Goal: Task Accomplishment & Management: Use online tool/utility

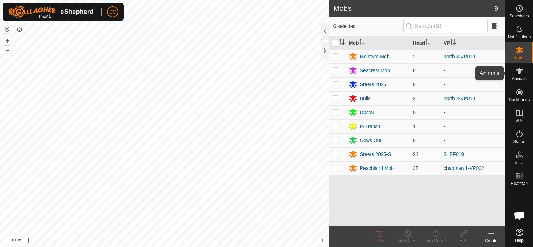
click at [520, 77] on span "Animals" at bounding box center [519, 79] width 15 height 4
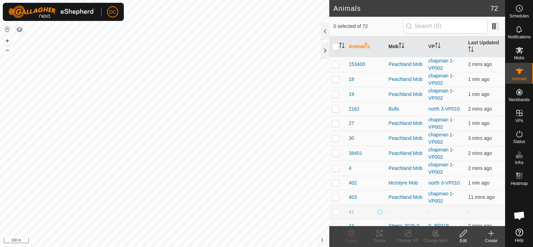
click at [400, 43] on icon "Activate to sort" at bounding box center [402, 46] width 6 height 6
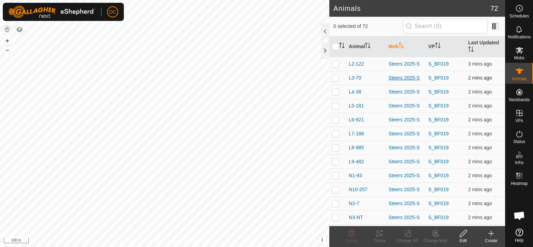
scroll to position [872, 0]
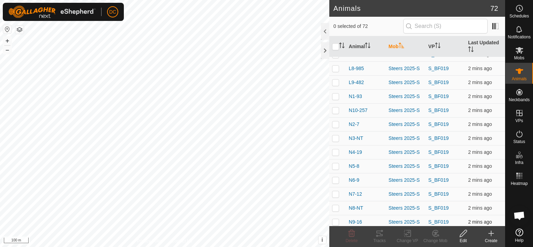
drag, startPoint x: 336, startPoint y: 217, endPoint x: 332, endPoint y: 215, distance: 3.9
click at [334, 219] on p-checkbox at bounding box center [335, 222] width 7 height 6
checkbox input "true"
drag, startPoint x: 332, startPoint y: 208, endPoint x: 336, endPoint y: 200, distance: 9.0
click at [332, 208] on td at bounding box center [337, 208] width 17 height 14
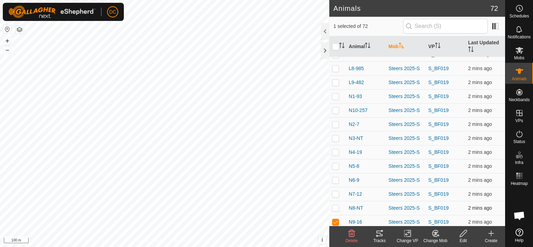
checkbox input "true"
click at [339, 191] on p-checkbox at bounding box center [335, 194] width 7 height 6
checkbox input "true"
click at [337, 177] on p-checkbox at bounding box center [335, 180] width 7 height 6
checkbox input "true"
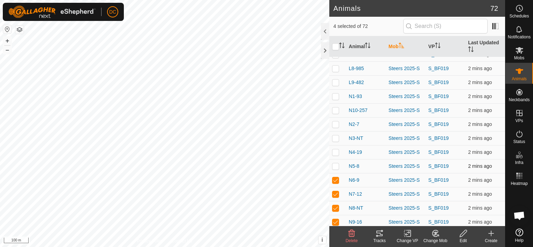
click at [336, 163] on p-checkbox at bounding box center [335, 166] width 7 height 6
checkbox input "true"
click at [336, 149] on p-checkbox at bounding box center [335, 152] width 7 height 6
checkbox input "true"
click at [336, 137] on p-checkbox at bounding box center [335, 138] width 7 height 6
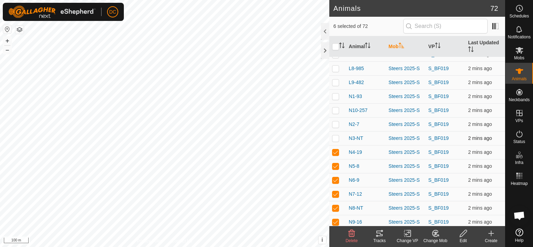
checkbox input "true"
click at [336, 121] on p-checkbox at bounding box center [335, 124] width 7 height 6
checkbox input "true"
click at [336, 107] on p-checkbox at bounding box center [335, 110] width 7 height 6
checkbox input "true"
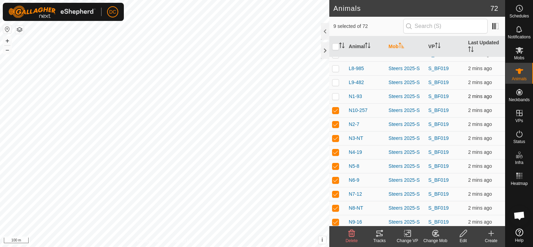
click at [335, 93] on p-checkbox at bounding box center [335, 96] width 7 height 6
checkbox input "true"
click at [378, 234] on icon at bounding box center [379, 233] width 8 height 8
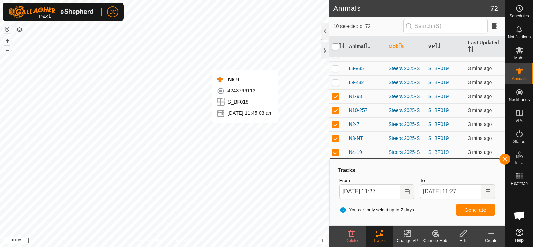
click at [337, 46] on input "checkbox" at bounding box center [335, 46] width 7 height 7
checkbox input "true"
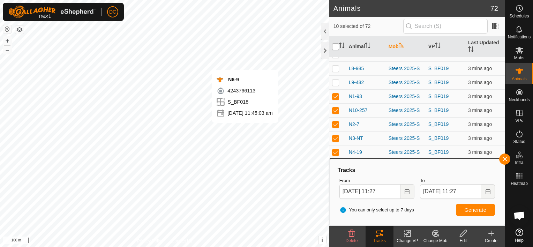
checkbox input "true"
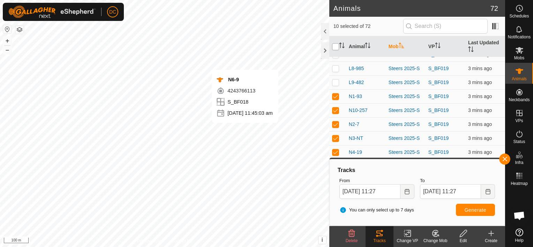
checkbox input "true"
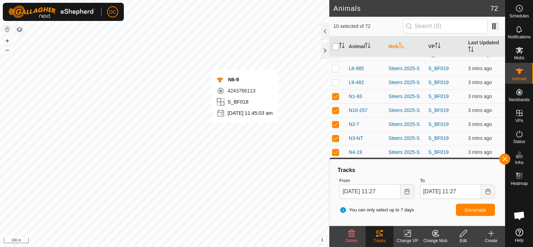
checkbox input "true"
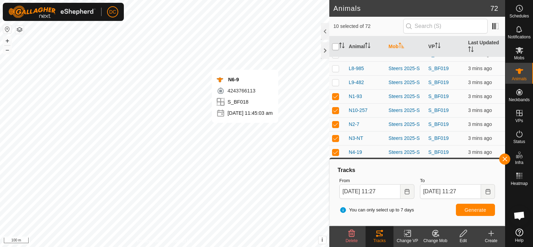
checkbox input "true"
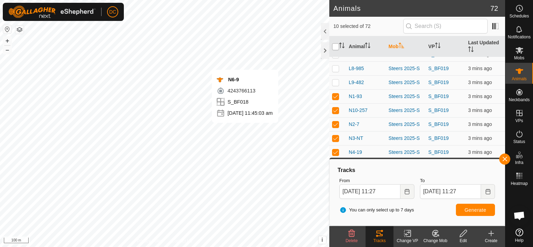
checkbox input "true"
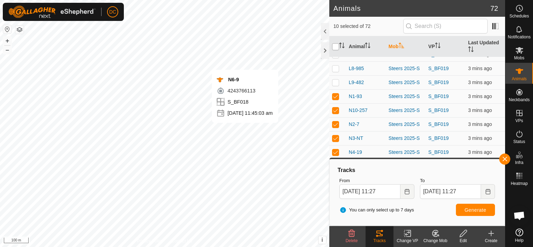
checkbox input "true"
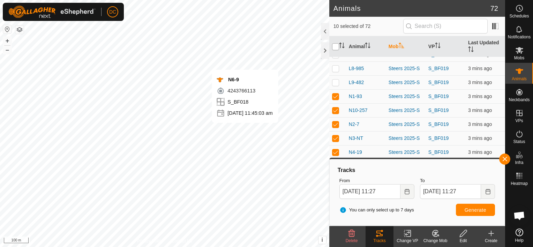
checkbox input "true"
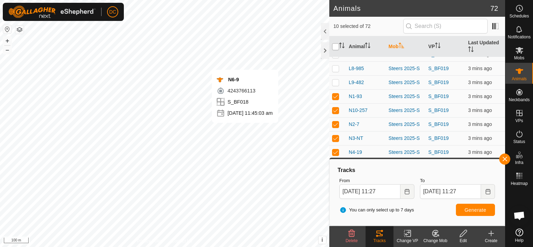
checkbox input "true"
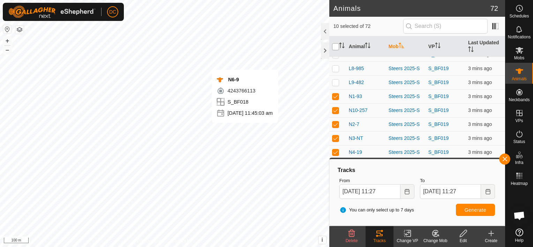
checkbox input "true"
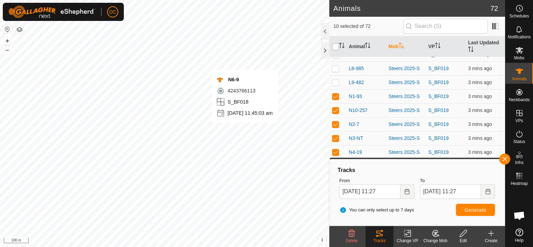
checkbox input "true"
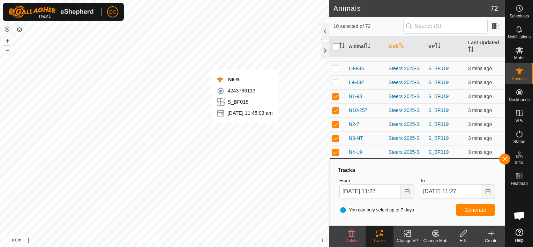
checkbox input "true"
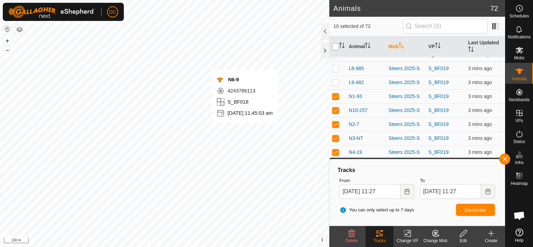
checkbox input "true"
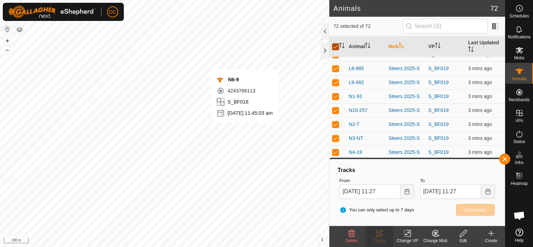
click at [337, 46] on input "checkbox" at bounding box center [335, 46] width 7 height 7
checkbox input "false"
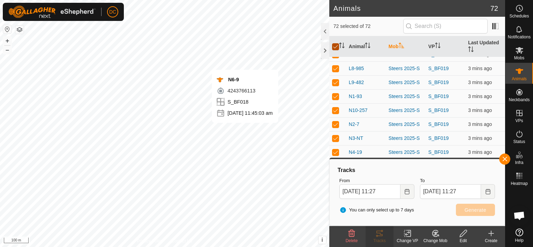
checkbox input "false"
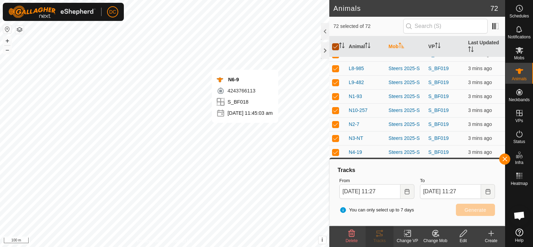
checkbox input "false"
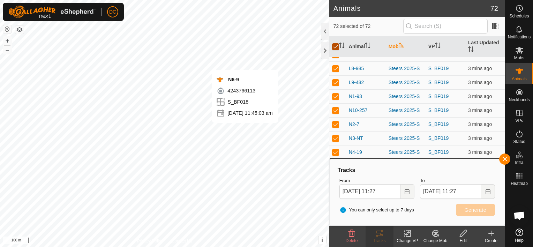
checkbox input "false"
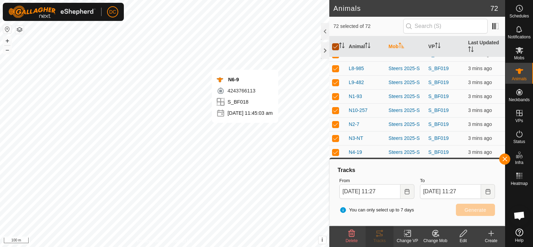
checkbox input "false"
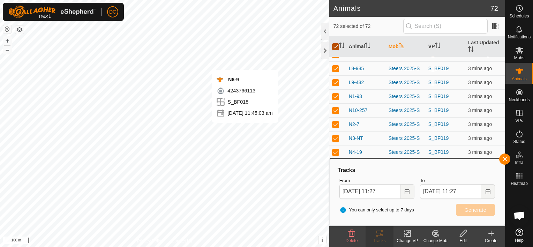
checkbox input "false"
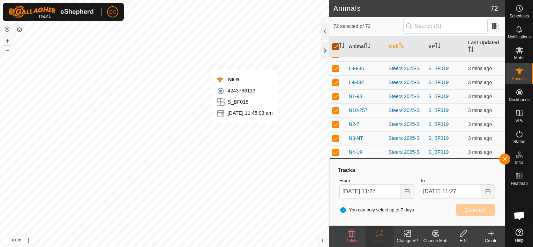
checkbox input "false"
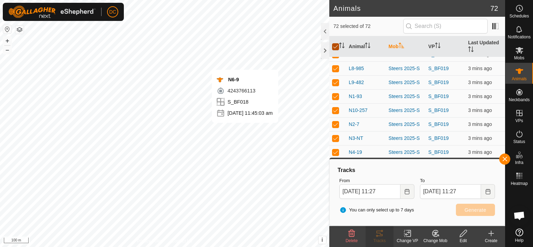
checkbox input "false"
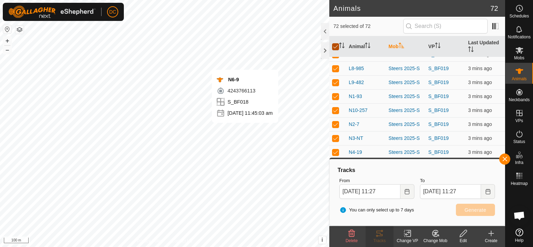
checkbox input "false"
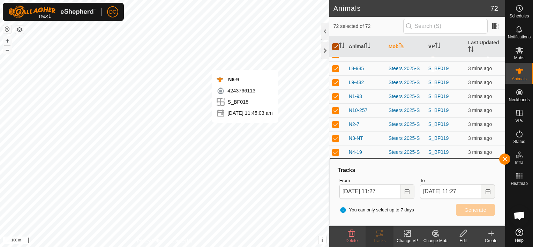
checkbox input "false"
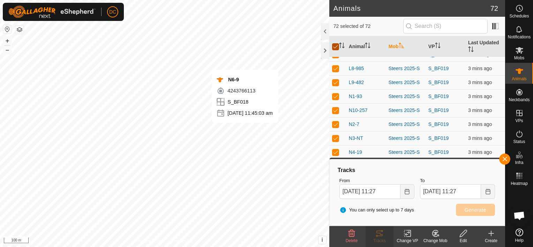
checkbox input "false"
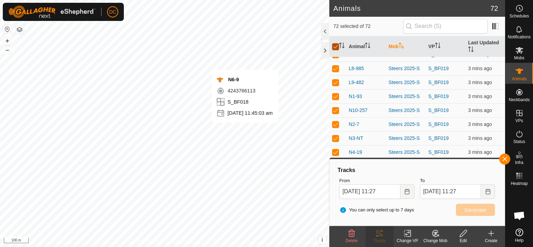
checkbox input "false"
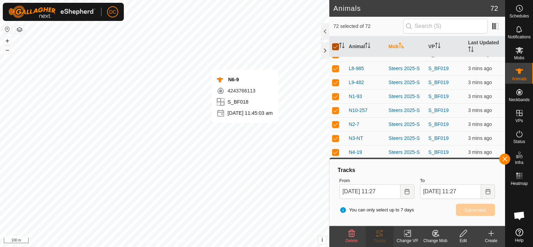
checkbox input "false"
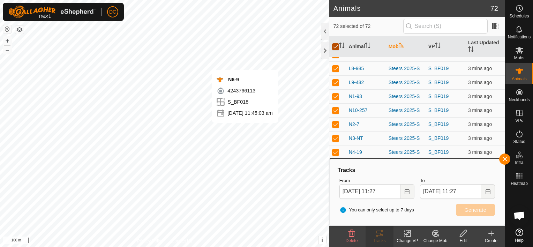
checkbox input "false"
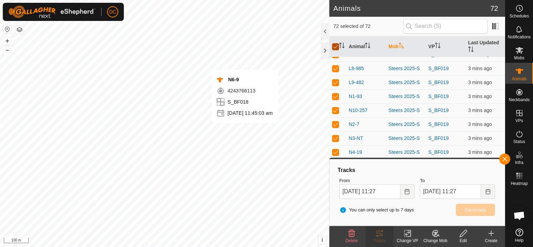
checkbox input "false"
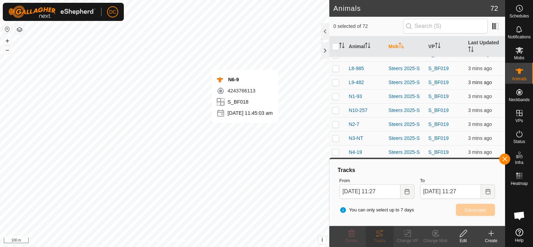
click at [336, 81] on p-checkbox at bounding box center [335, 83] width 7 height 6
checkbox input "true"
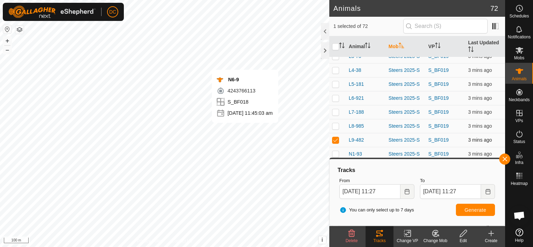
scroll to position [803, 0]
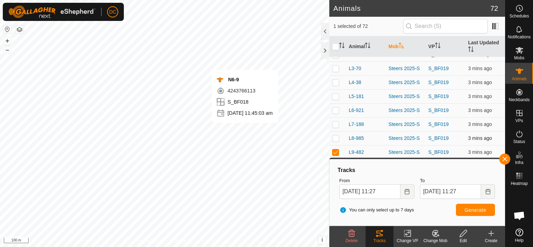
click at [335, 135] on p-checkbox at bounding box center [335, 138] width 7 height 6
checkbox input "true"
drag, startPoint x: 336, startPoint y: 120, endPoint x: 335, endPoint y: 115, distance: 5.1
click at [336, 121] on p-checkbox at bounding box center [335, 124] width 7 height 6
checkbox input "true"
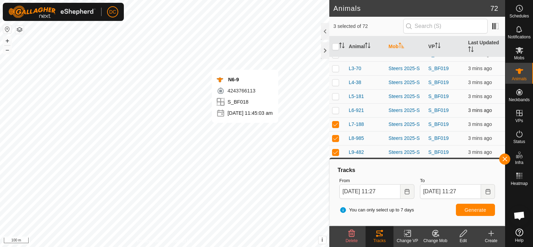
click at [333, 108] on p-checkbox at bounding box center [335, 110] width 7 height 6
checkbox input "true"
click at [335, 93] on p-checkbox at bounding box center [335, 96] width 7 height 6
checkbox input "true"
click at [335, 80] on p-checkbox at bounding box center [335, 83] width 7 height 6
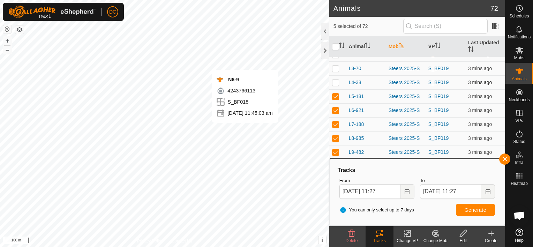
checkbox input "true"
click at [335, 66] on p-checkbox at bounding box center [335, 69] width 7 height 6
checkbox input "true"
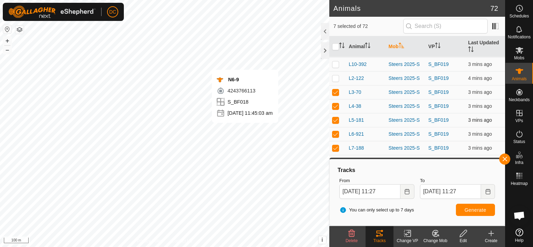
scroll to position [768, 0]
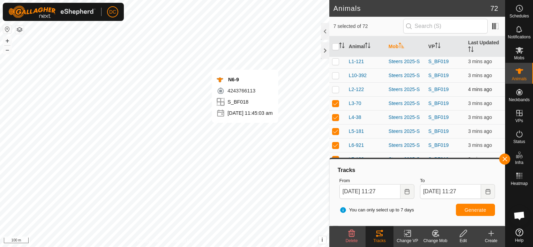
click at [333, 87] on p-checkbox at bounding box center [335, 90] width 7 height 6
checkbox input "true"
click at [335, 73] on p-checkbox at bounding box center [335, 76] width 7 height 6
checkbox input "true"
click at [336, 59] on p-checkbox at bounding box center [335, 62] width 7 height 6
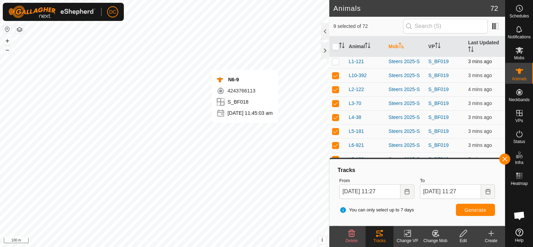
checkbox input "true"
click at [474, 210] on span "Generate" at bounding box center [476, 210] width 22 height 6
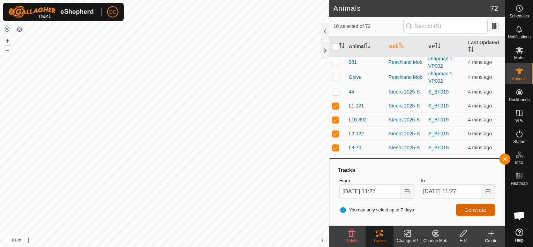
scroll to position [698, 0]
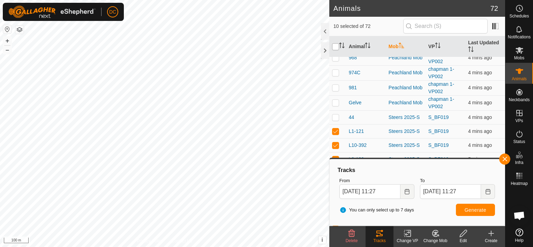
click at [337, 47] on input "checkbox" at bounding box center [335, 46] width 7 height 7
checkbox input "true"
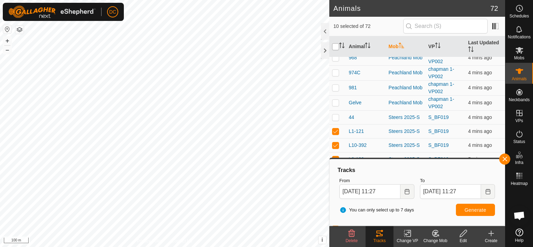
checkbox input "true"
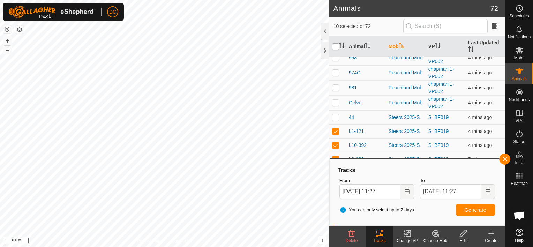
checkbox input "true"
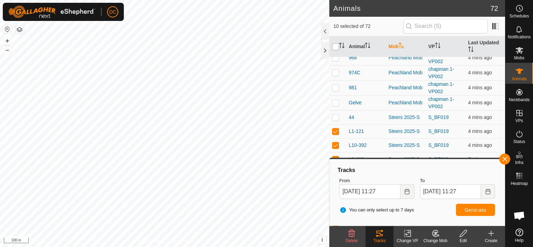
checkbox input "true"
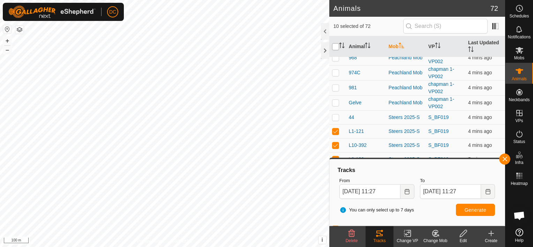
checkbox input "true"
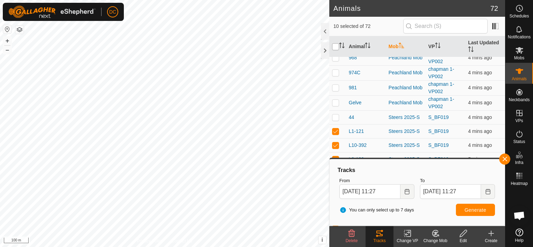
checkbox input "true"
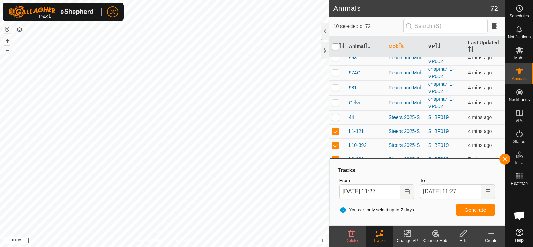
checkbox input "true"
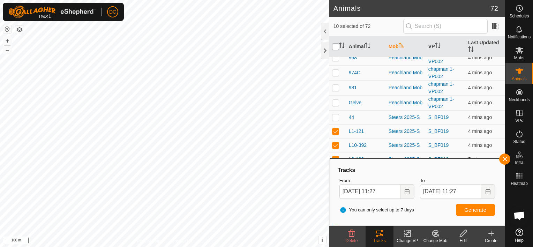
checkbox input "true"
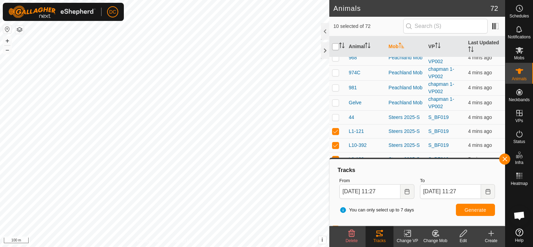
checkbox input "true"
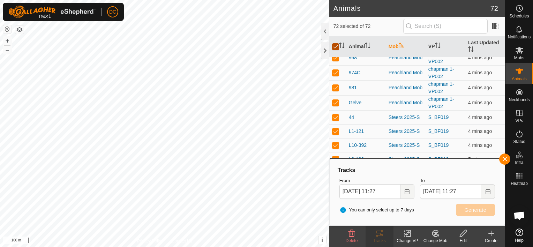
click at [337, 47] on input "checkbox" at bounding box center [335, 46] width 7 height 7
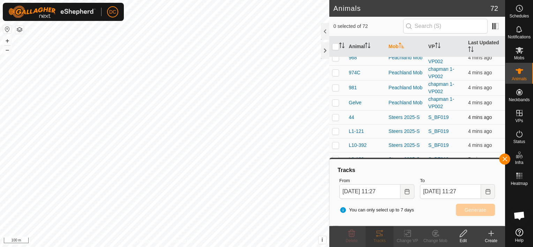
click at [335, 116] on p-checkbox at bounding box center [335, 117] width 7 height 6
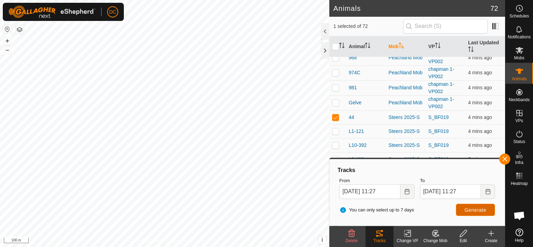
click at [476, 209] on span "Generate" at bounding box center [476, 210] width 22 height 6
click at [333, 114] on p-checkbox at bounding box center [335, 117] width 7 height 6
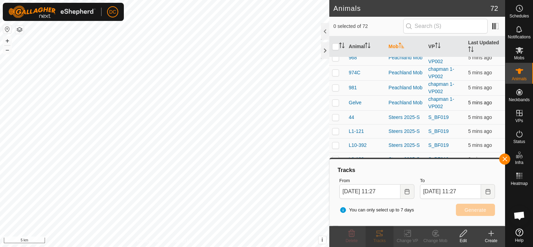
click at [336, 100] on p-checkbox at bounding box center [335, 103] width 7 height 6
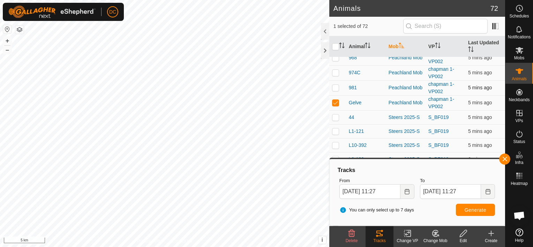
click at [334, 87] on p-checkbox at bounding box center [335, 88] width 7 height 6
click at [335, 72] on p-checkbox at bounding box center [335, 73] width 7 height 6
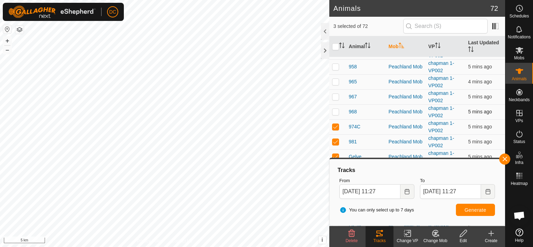
scroll to position [628, 0]
click at [337, 125] on p-checkbox at bounding box center [335, 128] width 7 height 6
click at [337, 111] on p-checkbox at bounding box center [335, 113] width 7 height 6
click at [336, 95] on p-checkbox at bounding box center [335, 98] width 7 height 6
click at [338, 81] on p-checkbox at bounding box center [335, 83] width 7 height 6
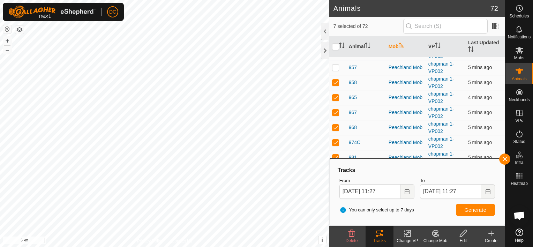
click at [334, 65] on p-checkbox at bounding box center [335, 68] width 7 height 6
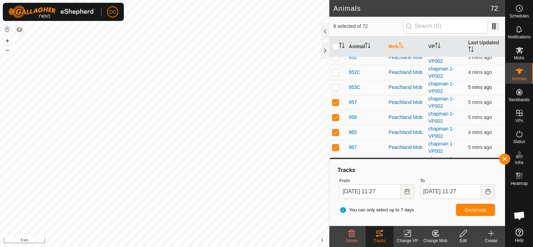
click at [337, 84] on p-checkbox at bounding box center [335, 87] width 7 height 6
click at [337, 66] on td at bounding box center [337, 72] width 17 height 15
click at [473, 207] on span "Generate" at bounding box center [476, 210] width 22 height 6
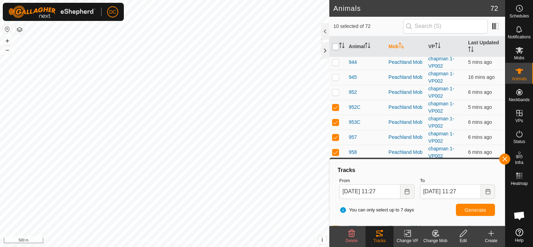
click at [335, 47] on input "checkbox" at bounding box center [335, 46] width 7 height 7
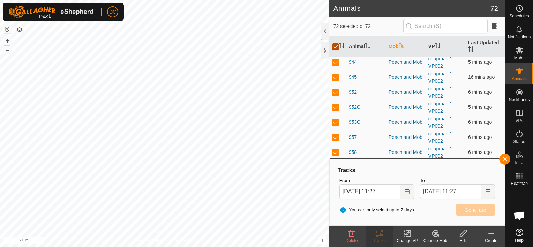
click at [335, 47] on input "checkbox" at bounding box center [335, 46] width 7 height 7
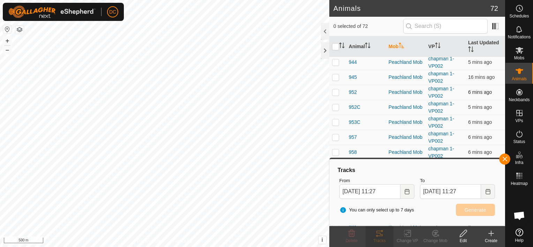
click at [335, 91] on p-checkbox at bounding box center [335, 92] width 7 height 6
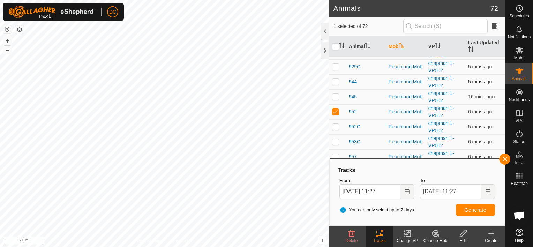
scroll to position [524, 0]
click at [335, 110] on p-checkbox at bounding box center [335, 112] width 7 height 6
click at [333, 95] on p-checkbox at bounding box center [335, 97] width 7 height 6
click at [335, 82] on p-checkbox at bounding box center [335, 82] width 7 height 6
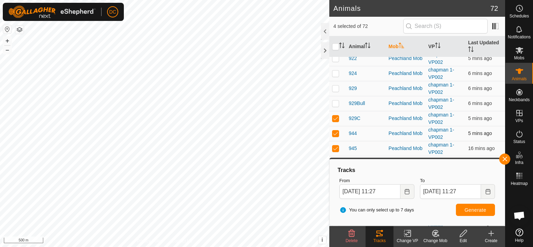
scroll to position [454, 0]
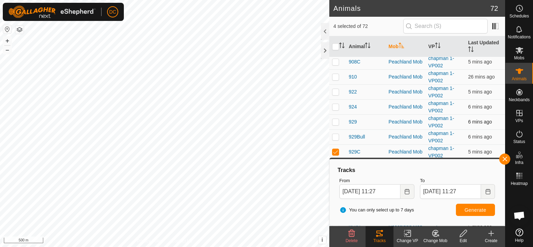
drag, startPoint x: 337, startPoint y: 135, endPoint x: 335, endPoint y: 126, distance: 9.9
click at [336, 135] on p-checkbox at bounding box center [335, 137] width 7 height 6
click at [337, 119] on p-checkbox at bounding box center [335, 122] width 7 height 6
click at [335, 104] on p-checkbox at bounding box center [335, 107] width 7 height 6
click at [335, 89] on p-checkbox at bounding box center [335, 92] width 7 height 6
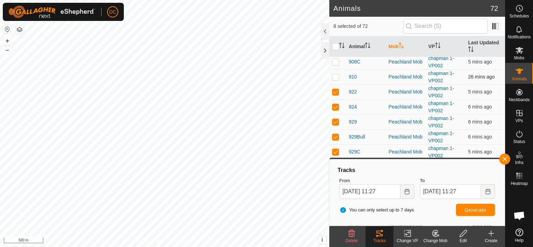
click at [337, 75] on p-checkbox at bounding box center [335, 77] width 7 height 6
click at [335, 60] on p-checkbox at bounding box center [335, 62] width 7 height 6
click at [470, 207] on span "Generate" at bounding box center [476, 210] width 22 height 6
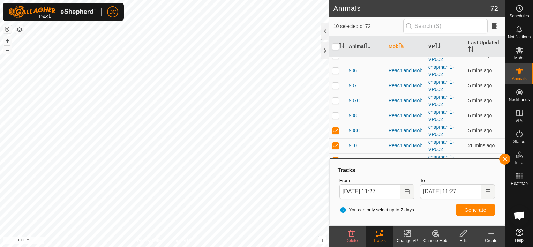
scroll to position [384, 0]
click at [334, 47] on input "checkbox" at bounding box center [335, 46] width 7 height 7
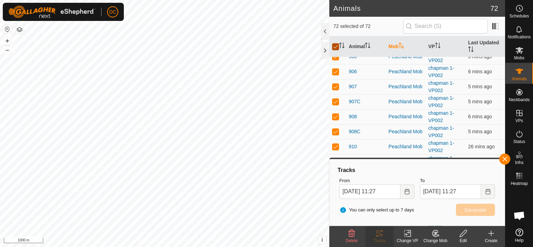
click at [334, 47] on input "checkbox" at bounding box center [335, 46] width 7 height 7
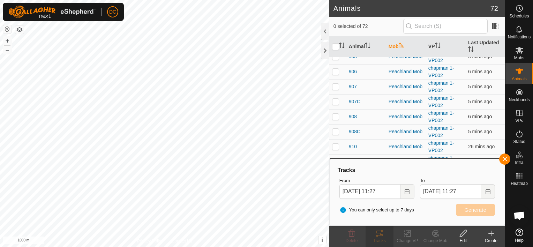
click at [335, 114] on p-checkbox at bounding box center [335, 117] width 7 height 6
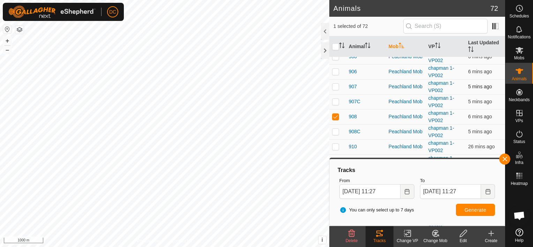
drag, startPoint x: 335, startPoint y: 102, endPoint x: 337, endPoint y: 92, distance: 9.6
click at [335, 101] on p-checkbox at bounding box center [335, 102] width 7 height 6
click at [335, 81] on td at bounding box center [337, 86] width 17 height 15
click at [338, 69] on p-checkbox at bounding box center [335, 72] width 7 height 6
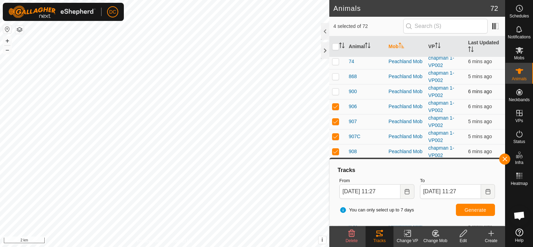
click at [334, 91] on p-checkbox at bounding box center [335, 92] width 7 height 6
click at [338, 77] on p-checkbox at bounding box center [335, 77] width 7 height 6
click at [336, 59] on p-checkbox at bounding box center [335, 62] width 7 height 6
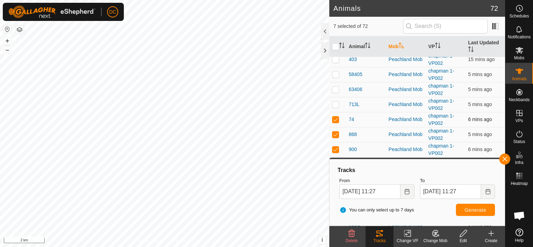
scroll to position [279, 0]
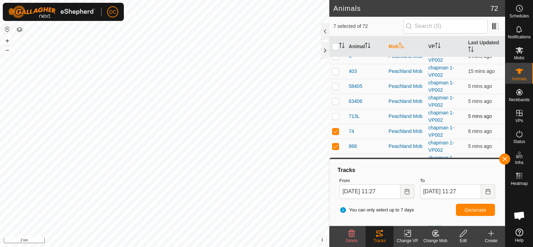
click at [335, 118] on td at bounding box center [337, 116] width 17 height 15
click at [335, 102] on p-checkbox at bounding box center [335, 101] width 7 height 6
click at [334, 84] on p-checkbox at bounding box center [335, 86] width 7 height 6
click at [474, 211] on span "Generate" at bounding box center [476, 210] width 22 height 6
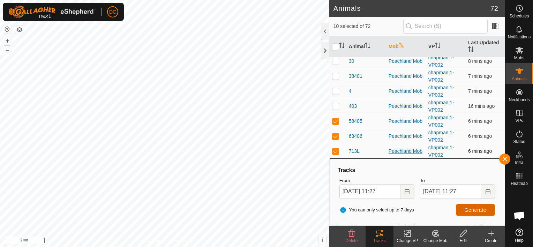
scroll to position [210, 0]
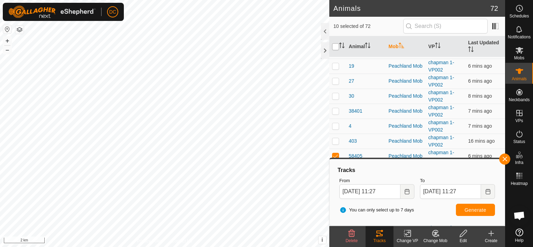
click at [336, 46] on input "checkbox" at bounding box center [335, 46] width 7 height 7
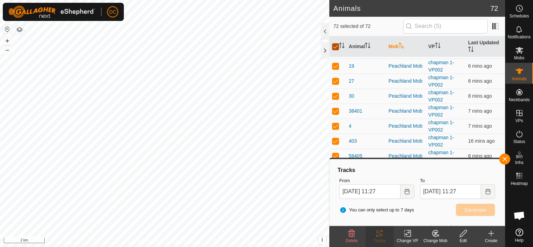
click at [336, 46] on input "checkbox" at bounding box center [335, 46] width 7 height 7
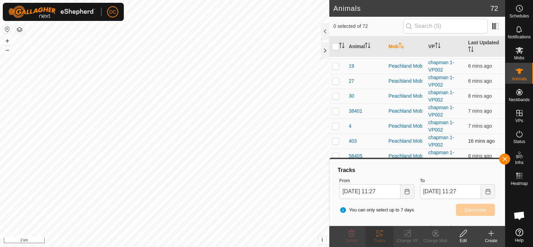
click at [336, 141] on p-checkbox at bounding box center [335, 141] width 7 height 6
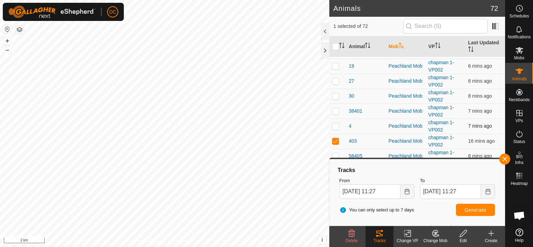
click at [335, 123] on p-checkbox at bounding box center [335, 126] width 7 height 6
click at [335, 113] on p-checkbox at bounding box center [335, 111] width 7 height 6
click at [336, 94] on p-checkbox at bounding box center [335, 96] width 7 height 6
click at [334, 78] on p-checkbox at bounding box center [335, 81] width 7 height 6
click at [335, 66] on p-checkbox at bounding box center [335, 66] width 7 height 6
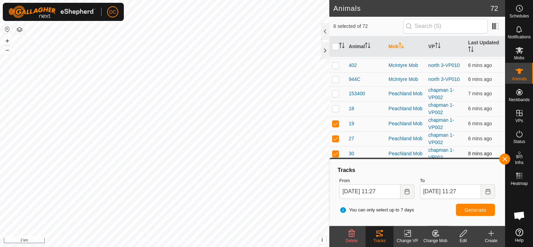
scroll to position [140, 0]
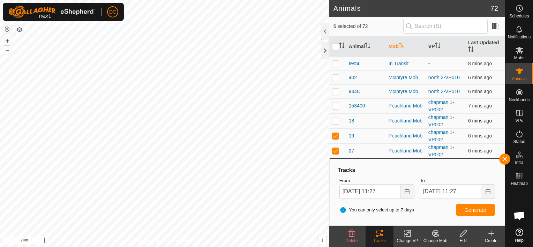
click at [336, 120] on p-checkbox at bounding box center [335, 121] width 7 height 6
click at [336, 105] on p-checkbox at bounding box center [335, 106] width 7 height 6
click at [337, 91] on p-checkbox at bounding box center [335, 92] width 7 height 6
click at [333, 75] on p-checkbox at bounding box center [335, 78] width 7 height 6
click at [480, 209] on span "Generate" at bounding box center [476, 210] width 22 height 6
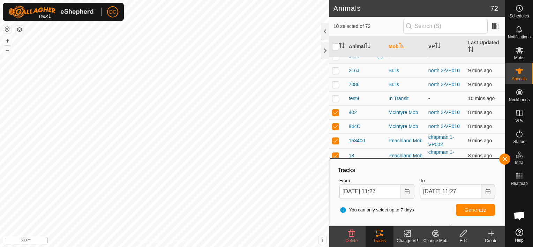
scroll to position [70, 0]
